Goal: Navigation & Orientation: Find specific page/section

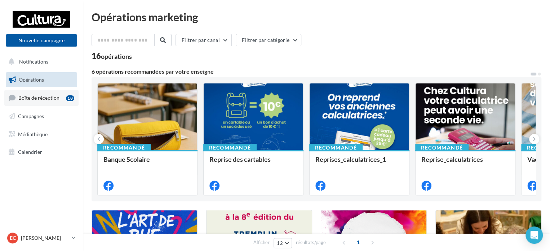
click at [38, 97] on span "Boîte de réception" at bounding box center [38, 97] width 41 height 6
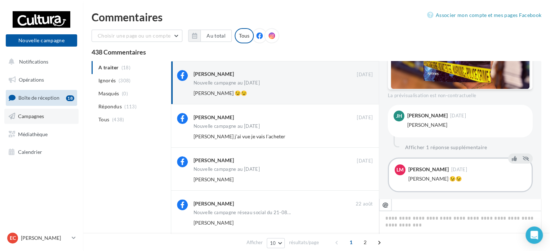
click at [50, 119] on link "Campagnes" at bounding box center [41, 116] width 74 height 15
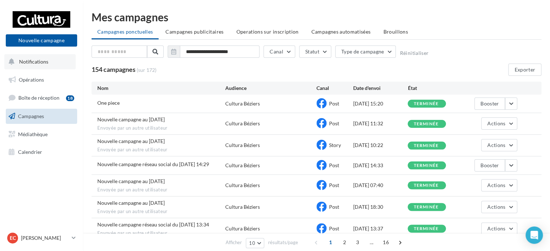
click at [56, 65] on button "Notifications" at bounding box center [39, 61] width 71 height 15
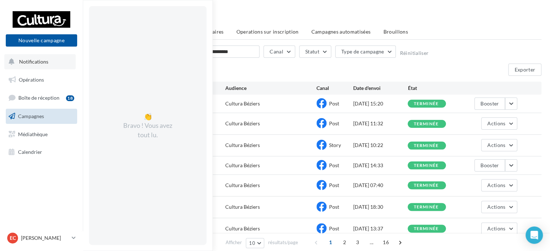
click at [56, 65] on button "Notifications 👏 Bravo ! Vous avez tout lu." at bounding box center [39, 61] width 71 height 15
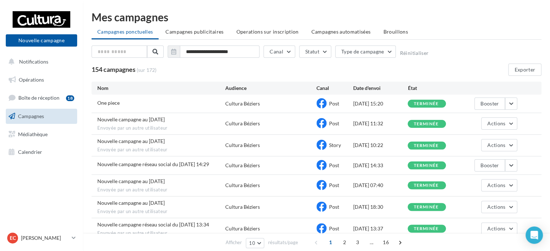
click at [162, 152] on div "Nouvelle campagne au [DATE] Envoyée par un autre utilisateur Cultura Béziers St…" at bounding box center [317, 144] width 450 height 21
